Goal: Communication & Community: Answer question/provide support

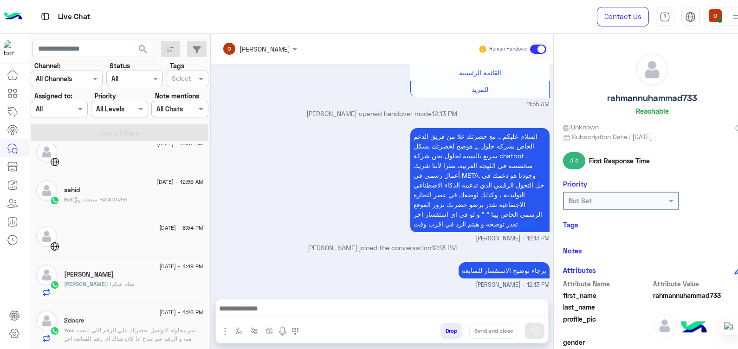
scroll to position [575, 0]
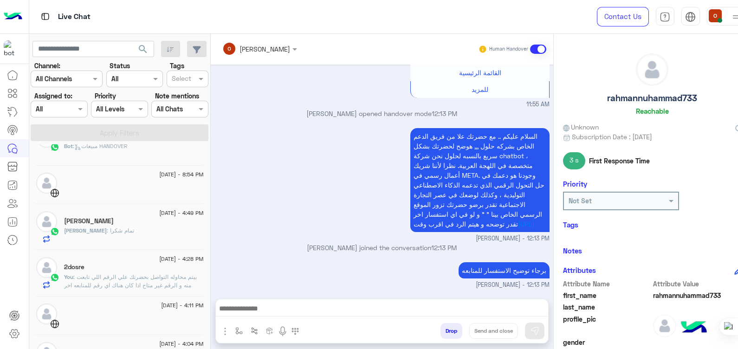
click at [157, 281] on span ": بيتم محاوله التواصل بحضرتك علي الرقم اللي تابعت منه و الرقم غير متاح اذا كان …" at bounding box center [130, 286] width 133 height 24
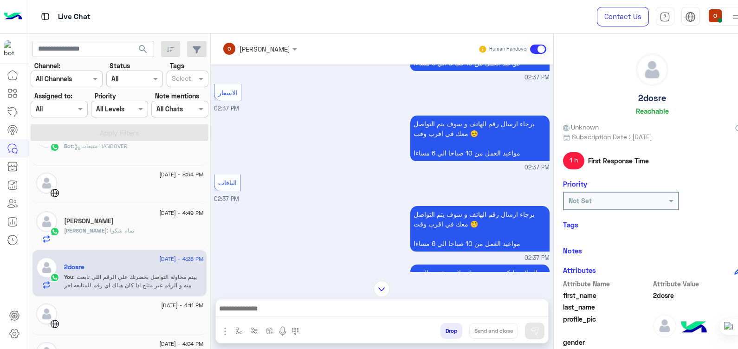
scroll to position [735, 0]
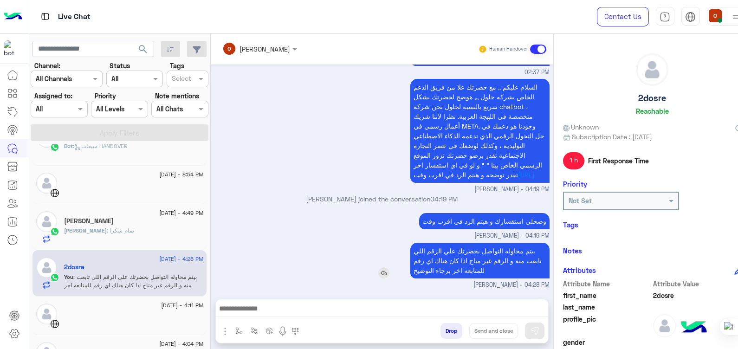
click at [358, 273] on div "بيتم محاوله التواصل بحضرتك علي الرقم اللي تابعت منه و الرقم غير متاح اذا كان هن…" at bounding box center [454, 261] width 192 height 36
click at [109, 224] on div "[PERSON_NAME]" at bounding box center [133, 222] width 139 height 10
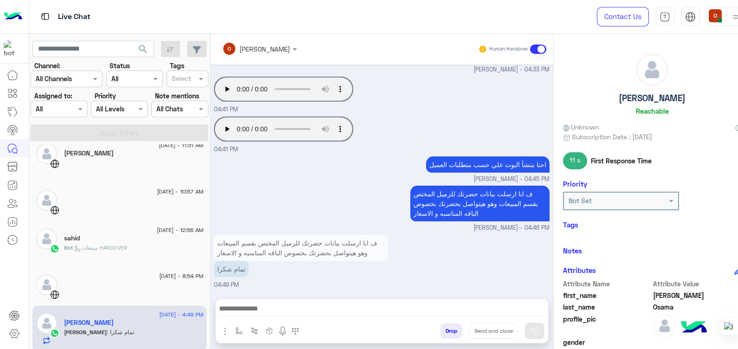
scroll to position [471, 0]
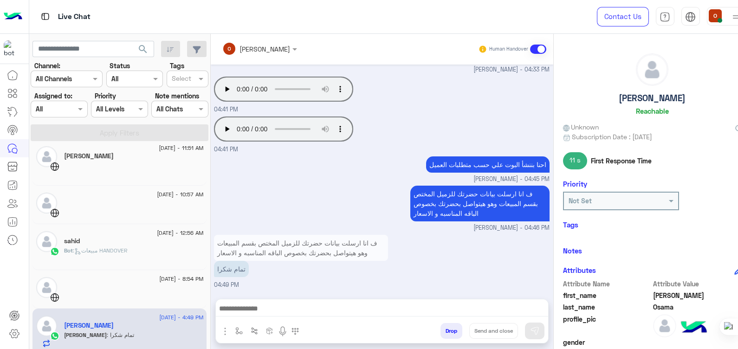
click at [118, 253] on div "Bot : مبيعات HANDOVER" at bounding box center [133, 255] width 139 height 16
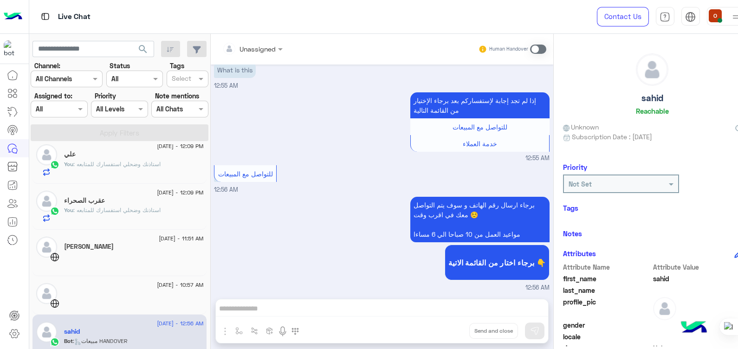
scroll to position [373, 0]
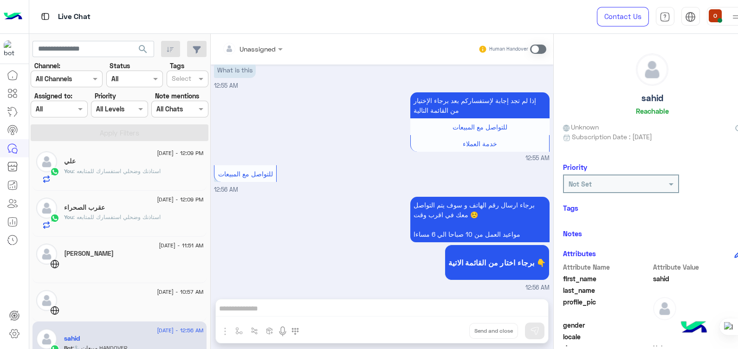
click at [109, 214] on span ": استاذنك وضحلي استفسارك للمتابعه" at bounding box center [116, 217] width 87 height 7
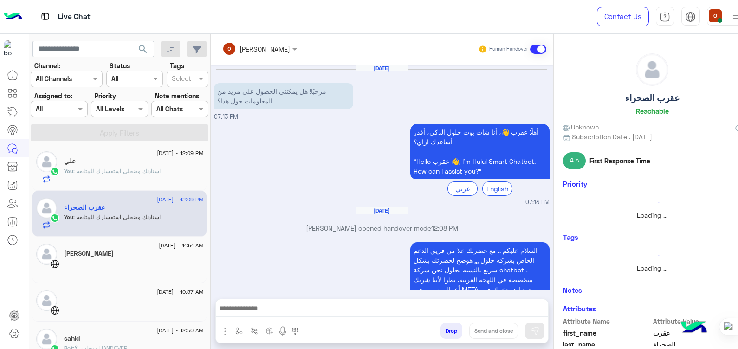
scroll to position [123, 0]
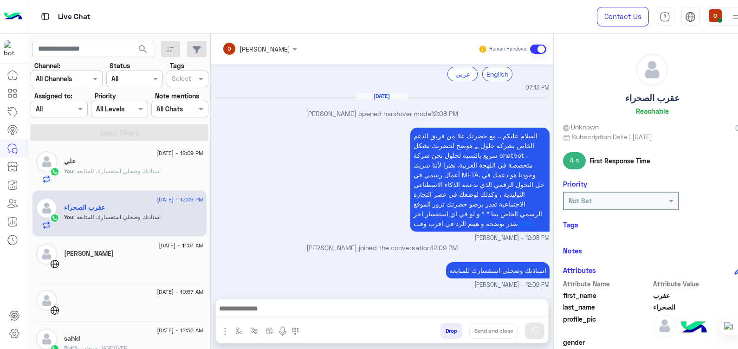
drag, startPoint x: 737, startPoint y: 158, endPoint x: 738, endPoint y: 232, distance: 73.8
click at [738, 232] on div at bounding box center [738, 174] width 0 height 349
drag, startPoint x: 738, startPoint y: 218, endPoint x: 739, endPoint y: 241, distance: 23.7
click at [738, 241] on html "Live Chat Contact Us Help Center عربي English search Channel: Channel All Chann…" at bounding box center [369, 174] width 738 height 349
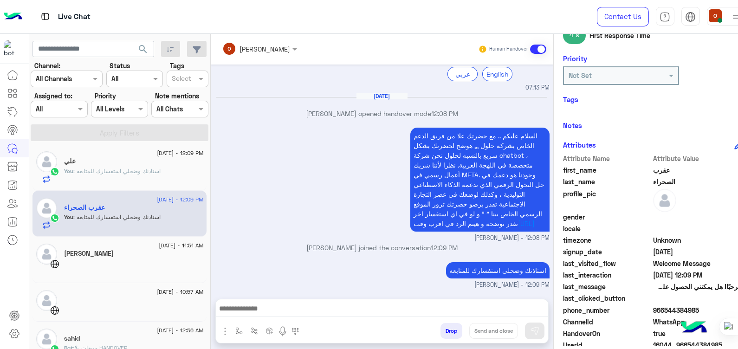
drag, startPoint x: 737, startPoint y: 215, endPoint x: 737, endPoint y: 241, distance: 25.1
click at [738, 241] on html "Live Chat Contact Us Help Center عربي English search Channel: Channel All Chann…" at bounding box center [369, 174] width 738 height 349
drag, startPoint x: 684, startPoint y: 307, endPoint x: 652, endPoint y: 307, distance: 32.5
click at [653, 307] on span "966544384985" at bounding box center [697, 311] width 89 height 10
copy span "544384985"
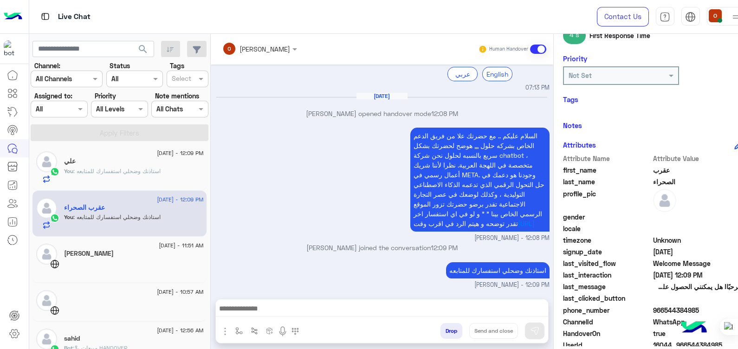
click at [113, 167] on p "You : استاذنك وضحلي استفسارك للمتابعه" at bounding box center [112, 171] width 97 height 8
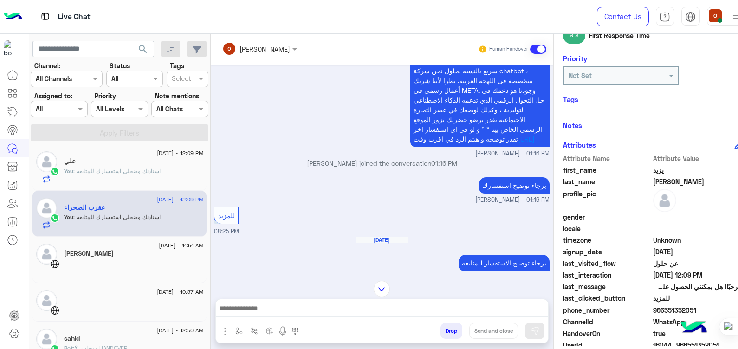
scroll to position [469, 0]
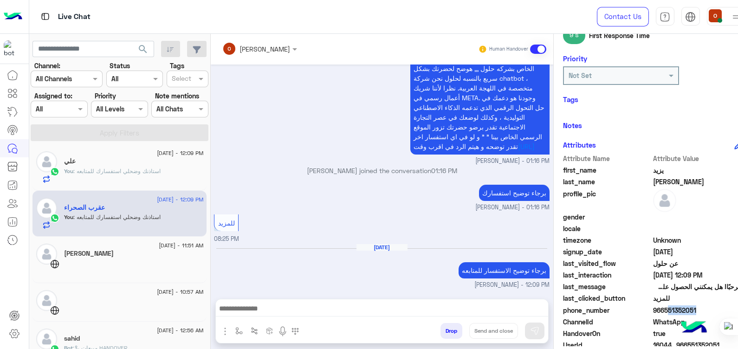
drag, startPoint x: 680, startPoint y: 311, endPoint x: 651, endPoint y: 309, distance: 29.3
click at [653, 309] on span "966551352051" at bounding box center [697, 311] width 89 height 10
drag, startPoint x: 651, startPoint y: 309, endPoint x: 697, endPoint y: 309, distance: 45.5
click at [697, 309] on span "966551352051" at bounding box center [697, 311] width 89 height 10
drag, startPoint x: 683, startPoint y: 309, endPoint x: 650, endPoint y: 311, distance: 32.6
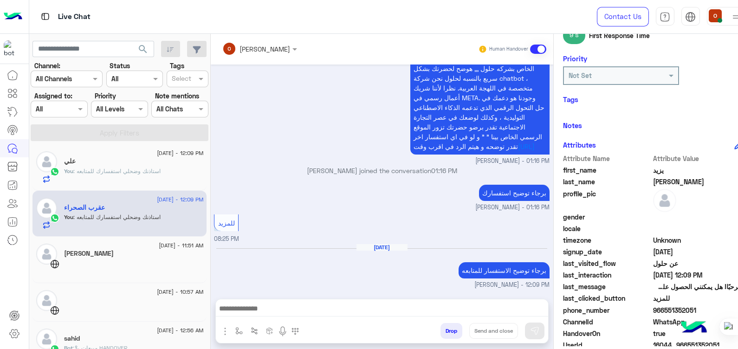
click at [653, 311] on span "966551352051" at bounding box center [697, 311] width 89 height 10
copy span "551352051"
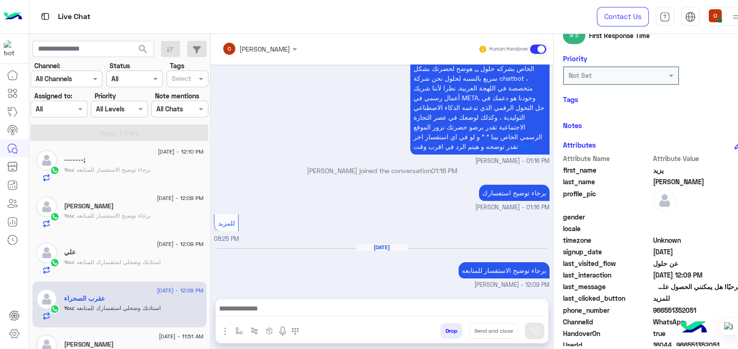
scroll to position [271, 0]
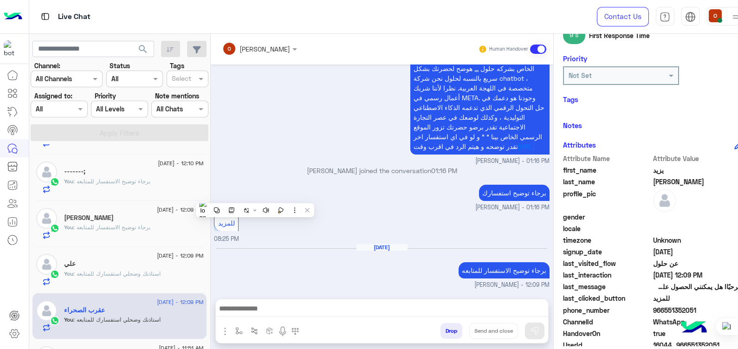
click at [121, 228] on span ": برجاء توضيح الاستفسار للمتابعه" at bounding box center [111, 227] width 77 height 7
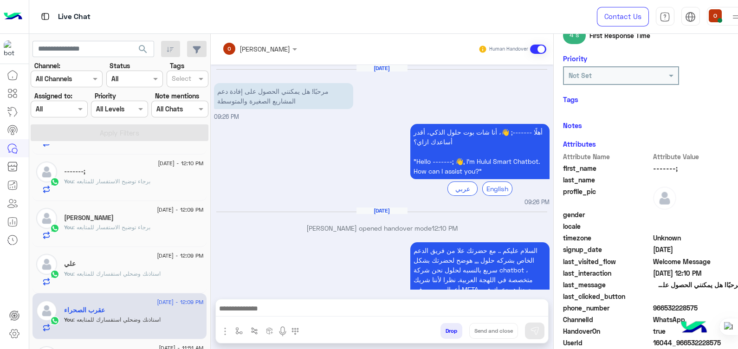
scroll to position [123, 0]
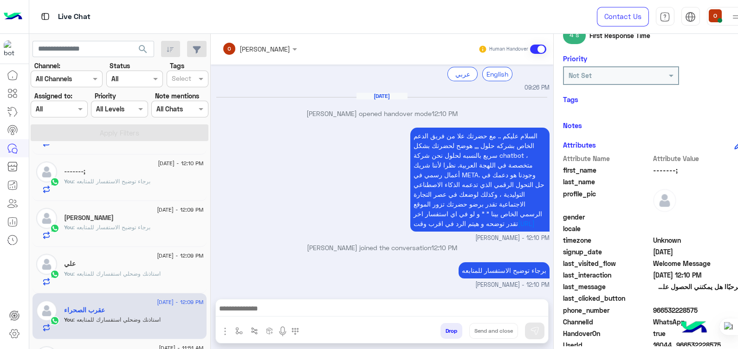
click at [121, 220] on div "[PERSON_NAME]" at bounding box center [133, 219] width 139 height 10
click at [127, 216] on div "[PERSON_NAME]" at bounding box center [133, 219] width 139 height 10
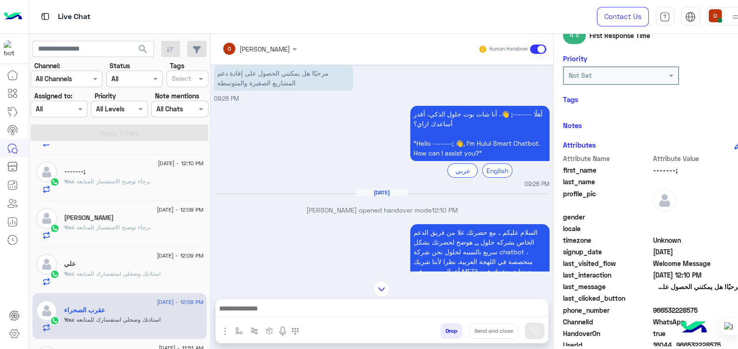
scroll to position [20, 0]
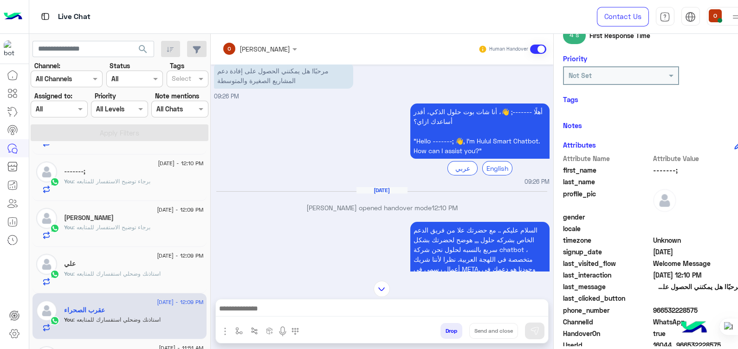
click at [77, 227] on span ": برجاء توضيح الاستفسار للمتابعه" at bounding box center [111, 227] width 77 height 7
click at [99, 221] on div "[PERSON_NAME]" at bounding box center [133, 219] width 139 height 10
click at [114, 217] on div "[PERSON_NAME]" at bounding box center [133, 219] width 139 height 10
click at [111, 171] on div "-------;" at bounding box center [133, 173] width 139 height 10
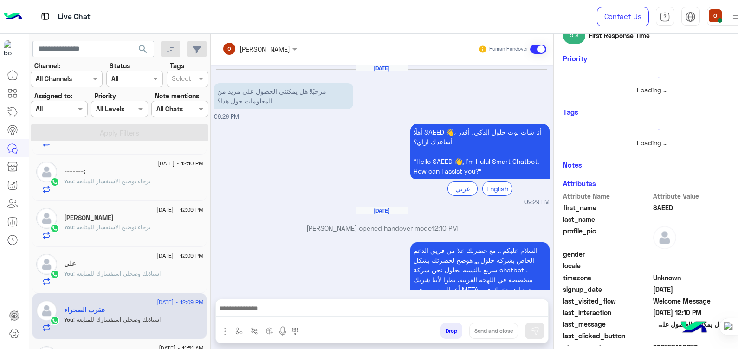
scroll to position [123, 0]
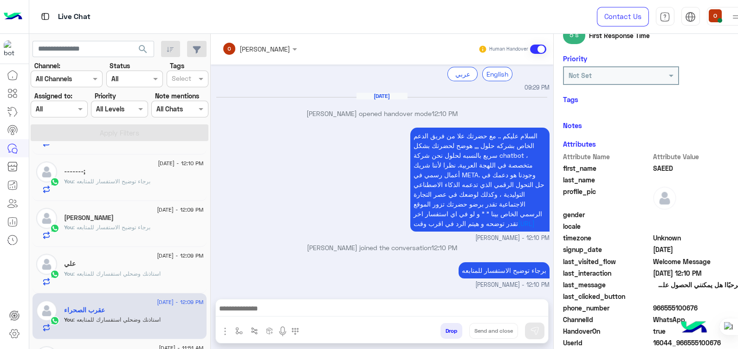
click at [83, 228] on span ": برجاء توضيح الاستفسار للمتابعه" at bounding box center [111, 227] width 77 height 7
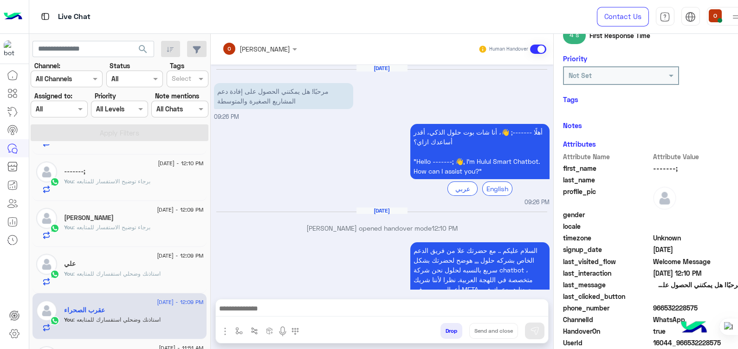
scroll to position [123, 0]
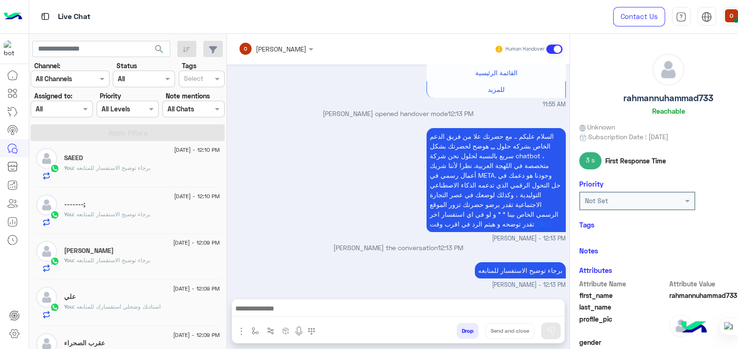
scroll to position [248, 0]
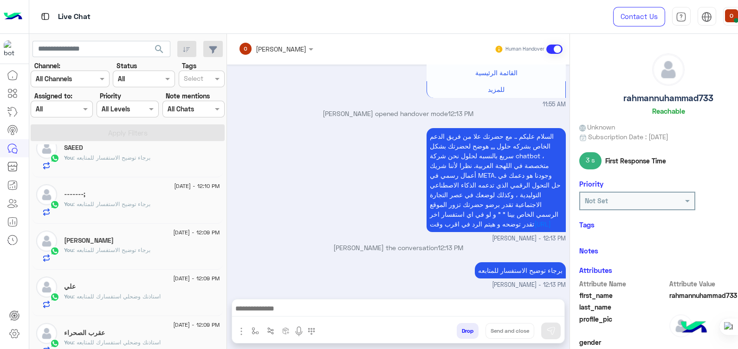
click at [123, 239] on div "[PERSON_NAME]" at bounding box center [142, 242] width 156 height 10
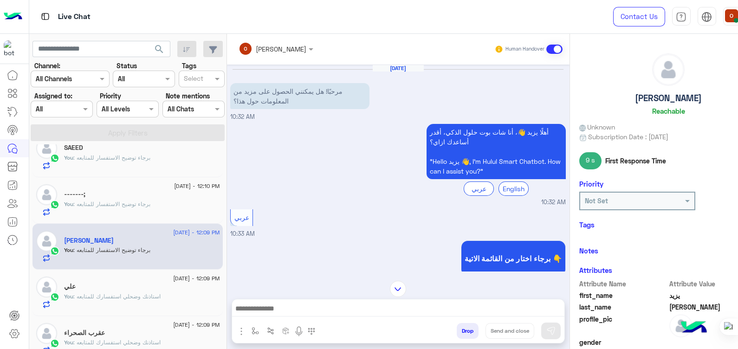
drag, startPoint x: 737, startPoint y: 115, endPoint x: 740, endPoint y: 195, distance: 80.4
click at [738, 195] on html "Live Chat Contact Us Help Center عربي English search Channel: Channel All Chann…" at bounding box center [369, 174] width 738 height 349
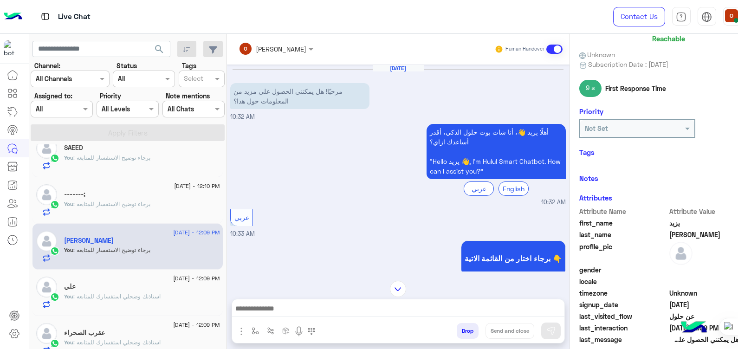
scroll to position [175, 0]
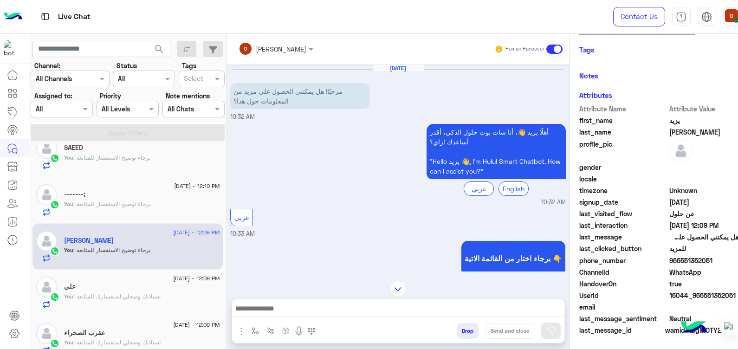
drag, startPoint x: 683, startPoint y: 258, endPoint x: 651, endPoint y: 260, distance: 32.6
click at [670, 260] on span "966551352051" at bounding box center [714, 261] width 89 height 10
copy span "551352051"
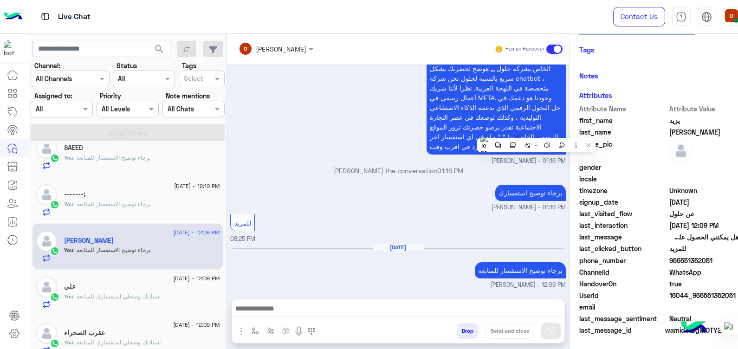
scroll to position [469, 0]
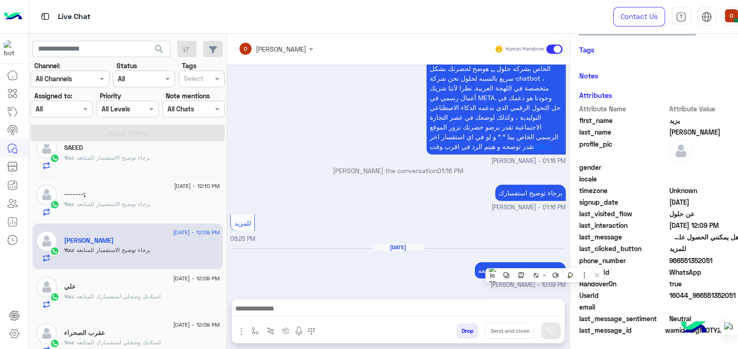
click at [135, 201] on span ": برجاء توضيح الاستفسار للمتابعه" at bounding box center [111, 204] width 77 height 7
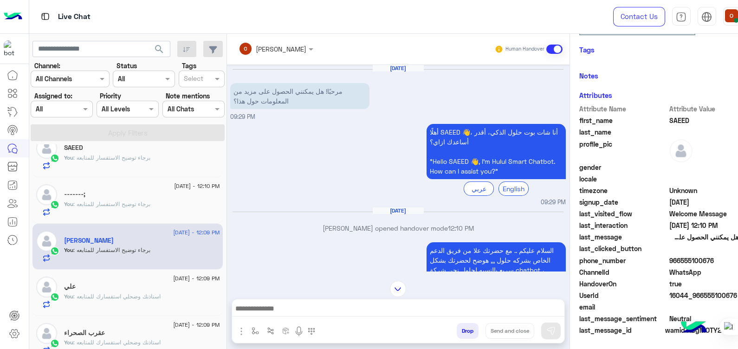
click at [79, 203] on span ": برجاء توضيح الاستفسار للمتابعه" at bounding box center [111, 204] width 77 height 7
click at [137, 196] on div "-------;" at bounding box center [142, 195] width 156 height 10
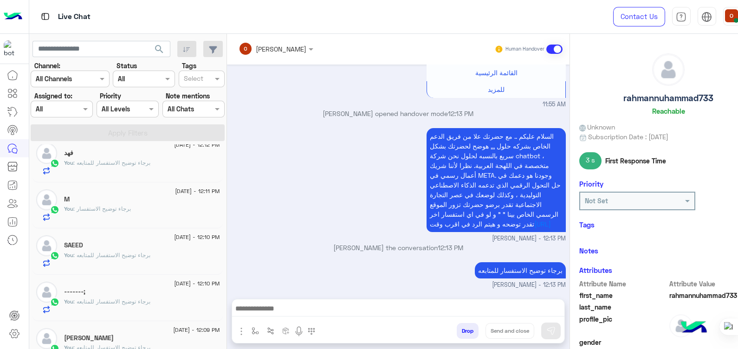
scroll to position [158, 0]
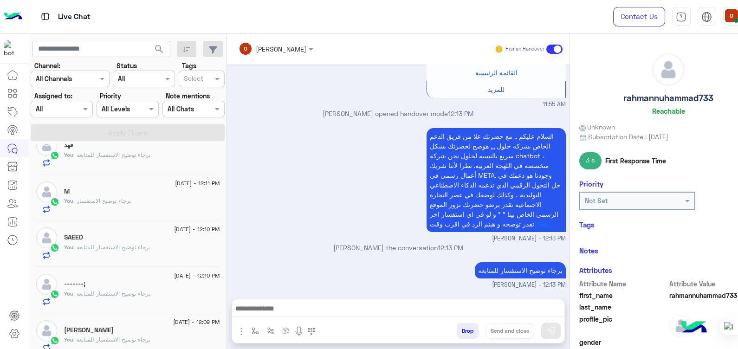
click at [126, 244] on span ": برجاء توضيح الاستفسار للمتابعه" at bounding box center [111, 247] width 77 height 7
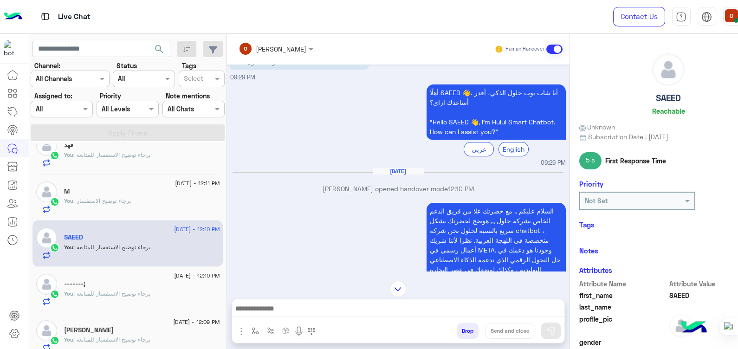
scroll to position [123, 0]
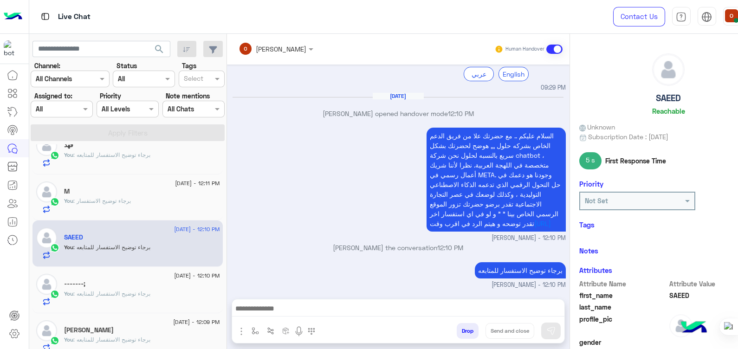
drag, startPoint x: 737, startPoint y: 149, endPoint x: 739, endPoint y: 196, distance: 47.9
click at [738, 196] on html "Live Chat Contact Us Help Center عربي English search Channel: Channel All Chann…" at bounding box center [369, 174] width 738 height 349
click at [735, 185] on div "SAEED Reachable Unknown Subscription Date : [DATE] 5 s First Response Time Prio…" at bounding box center [668, 190] width 197 height 312
drag, startPoint x: 737, startPoint y: 186, endPoint x: 737, endPoint y: 244, distance: 58.0
click at [738, 244] on html "Live Chat Contact Us Help Center عربي English search Channel: Channel All Chann…" at bounding box center [369, 174] width 738 height 349
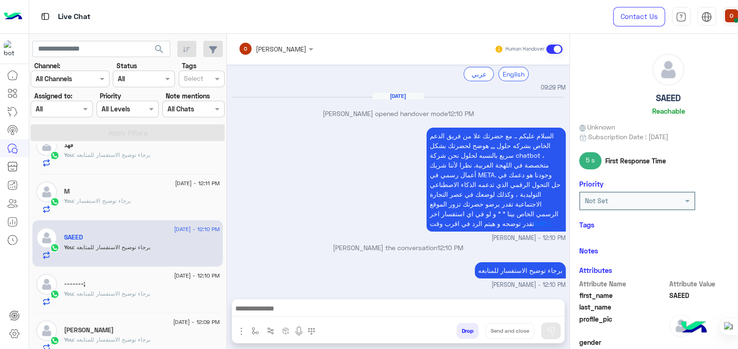
drag, startPoint x: 737, startPoint y: 80, endPoint x: 737, endPoint y: 130, distance: 49.7
click at [738, 130] on html "Live Chat Contact Us Help Center عربي English search Channel: Channel All Chann…" at bounding box center [369, 174] width 738 height 349
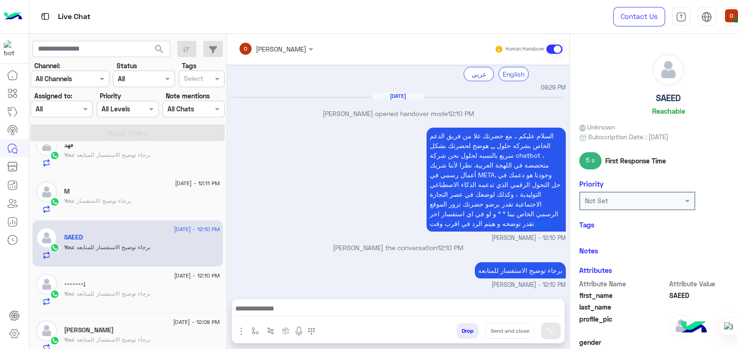
drag, startPoint x: 738, startPoint y: 128, endPoint x: 737, endPoint y: 206, distance: 77.6
click at [738, 206] on div at bounding box center [738, 174] width 0 height 349
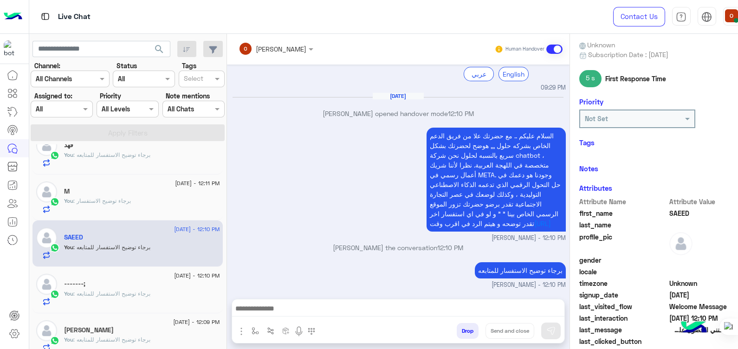
scroll to position [175, 0]
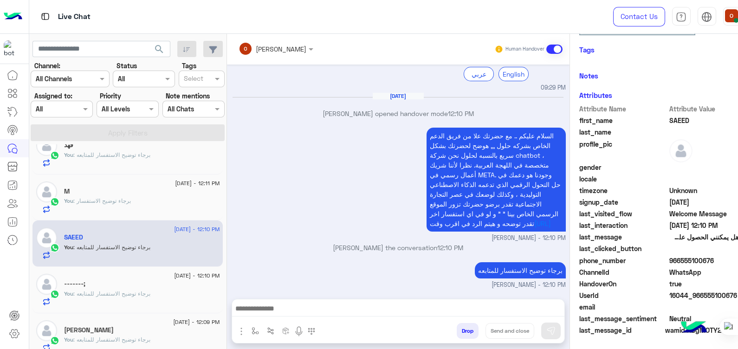
drag, startPoint x: 685, startPoint y: 255, endPoint x: 652, endPoint y: 264, distance: 34.5
click at [670, 264] on span "966555100676" at bounding box center [714, 261] width 89 height 10
copy span "555100676"
click at [109, 207] on div "You : برجاء توضيح الاستفسار" at bounding box center [142, 205] width 156 height 16
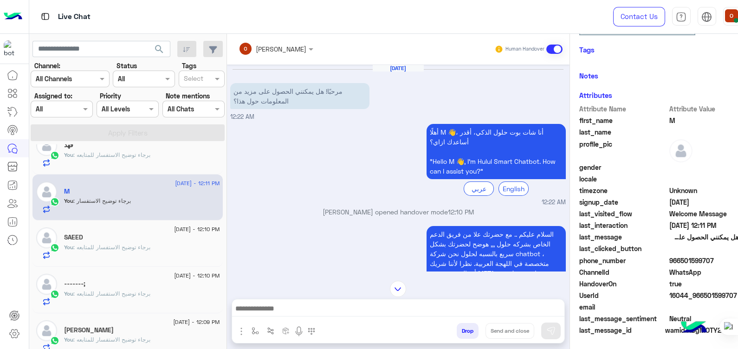
drag, startPoint x: 683, startPoint y: 260, endPoint x: 652, endPoint y: 259, distance: 30.7
click at [670, 259] on span "966501599707" at bounding box center [714, 261] width 89 height 10
copy span "501599707"
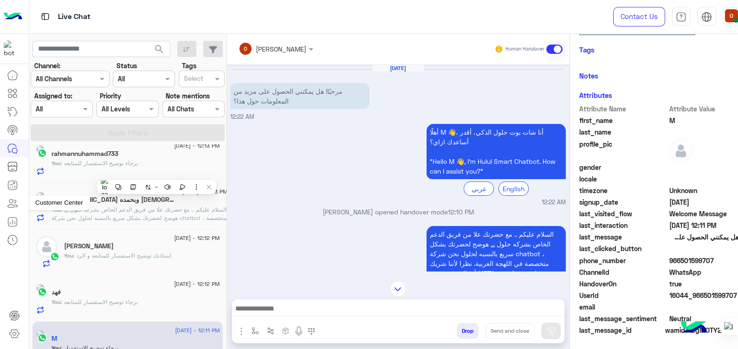
scroll to position [58, 0]
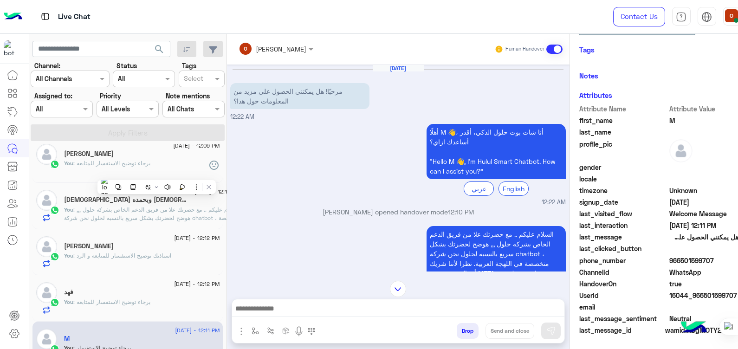
click at [235, 221] on div "[PERSON_NAME] opened handover mode 12:10 PM" at bounding box center [398, 215] width 336 height 17
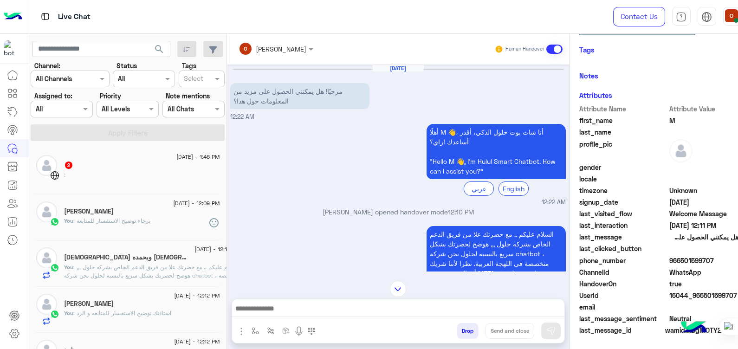
click at [112, 267] on span ": السلام عليكم .. مع حضرتك علا من فريق الدعم الخاص بشركه حلول ,,, هوضح لحضرتك ب…" at bounding box center [151, 292] width 175 height 57
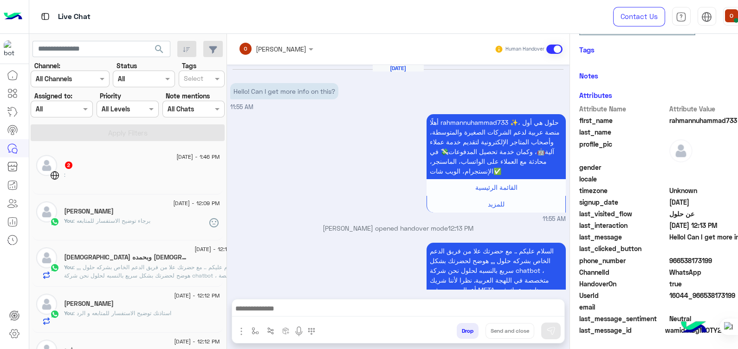
scroll to position [123, 0]
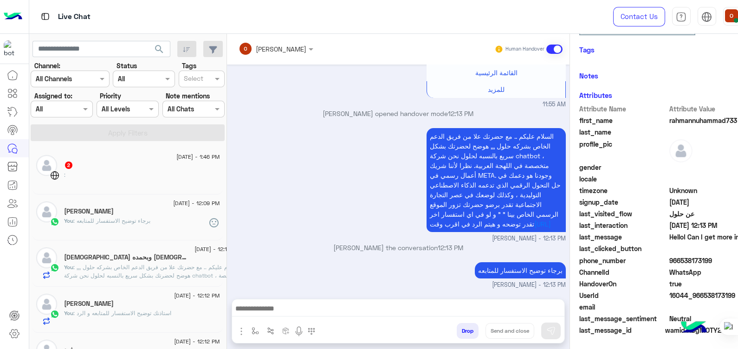
click at [146, 274] on span ": السلام عليكم .. مع حضرتك علا من فريق الدعم الخاص بشركه حلول ,,, هوضح لحضرتك ب…" at bounding box center [151, 292] width 175 height 57
click at [129, 301] on div "[PERSON_NAME]" at bounding box center [142, 305] width 156 height 10
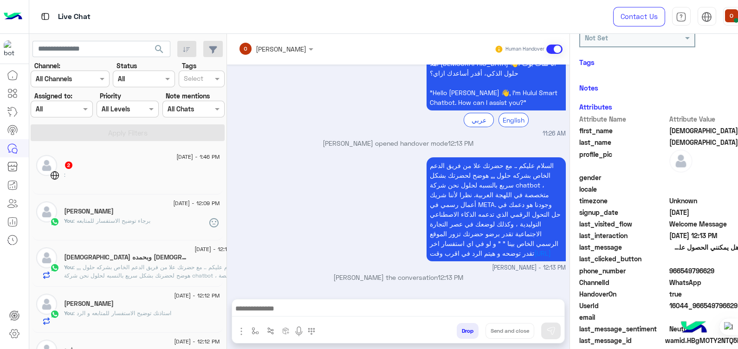
scroll to position [175, 0]
click at [126, 314] on span ": استاذنك توضيح الاستفسار للمتابعه و الرد" at bounding box center [122, 313] width 98 height 7
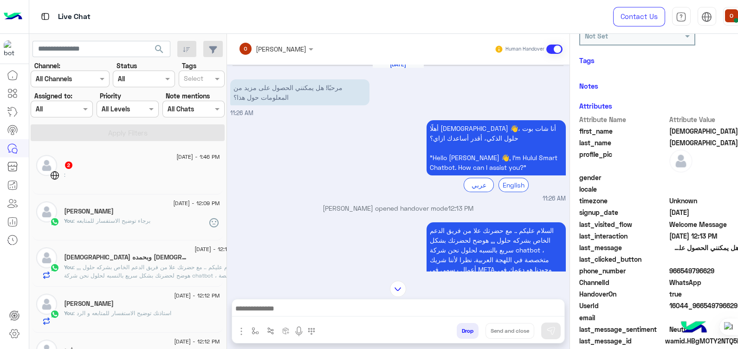
scroll to position [0, 0]
